Goal: Task Accomplishment & Management: Manage account settings

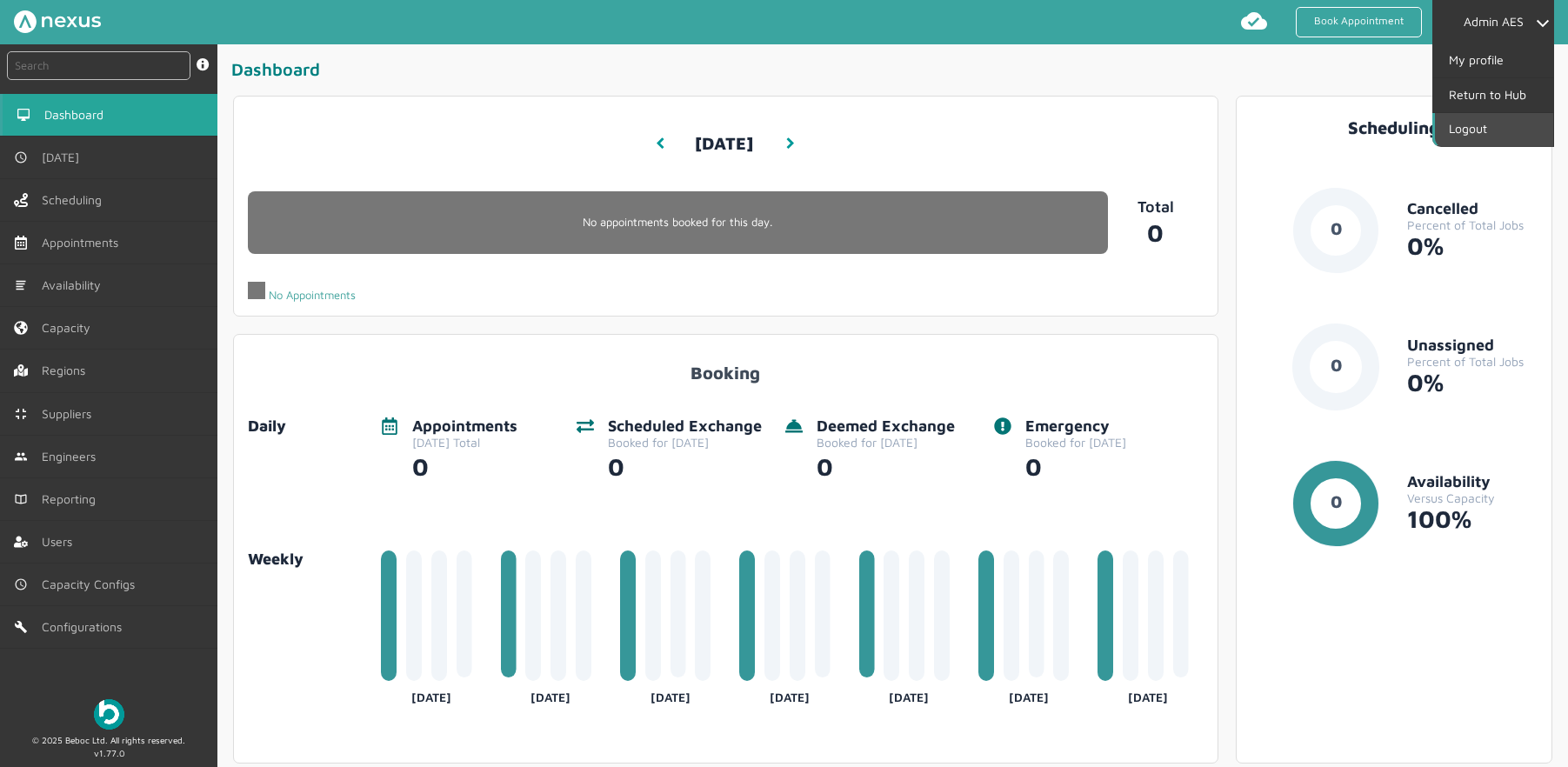
click at [1479, 134] on link "Logout" at bounding box center [1494, 130] width 118 height 34
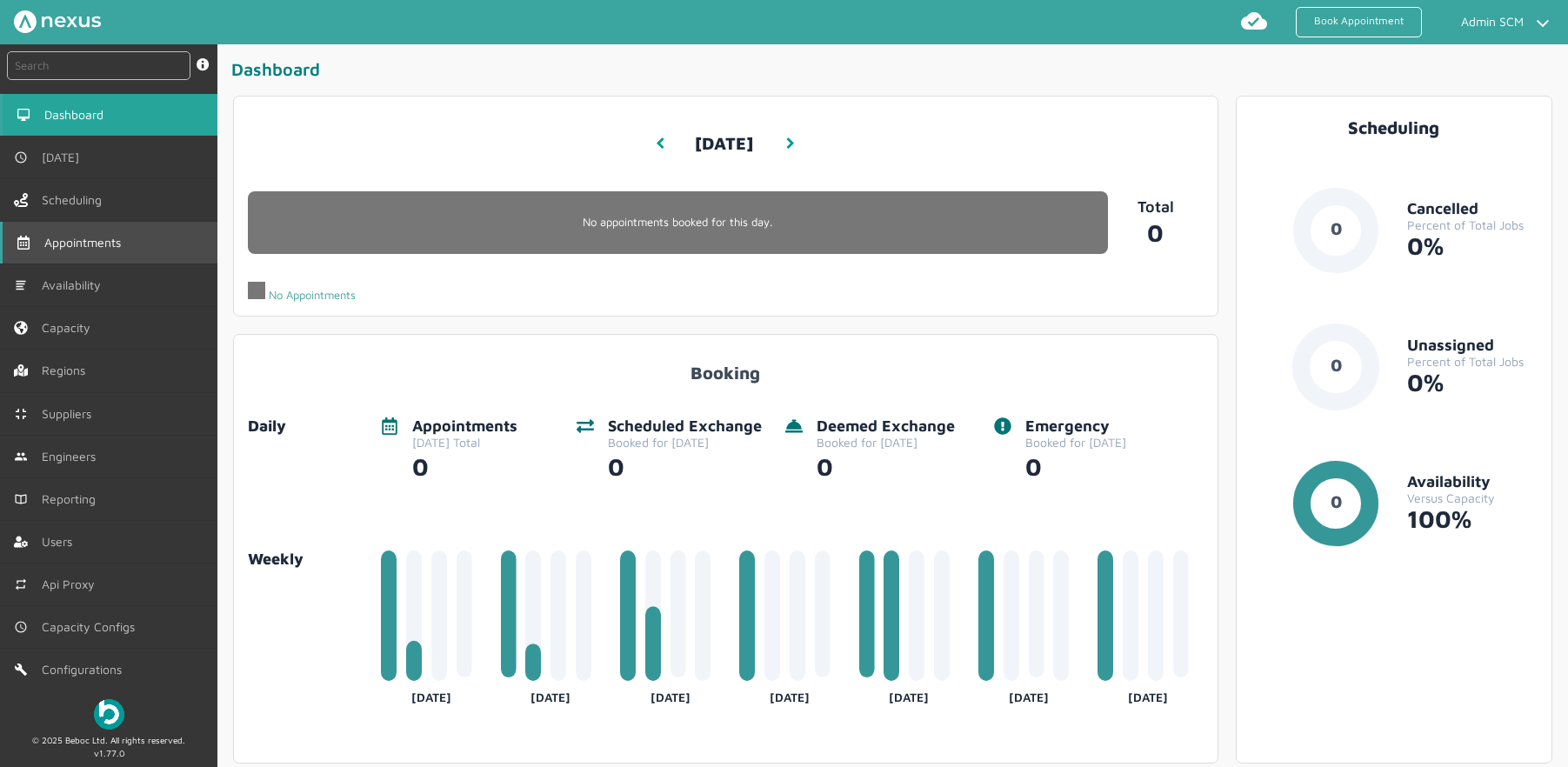
click at [143, 232] on link "Appointments" at bounding box center [108, 243] width 218 height 41
